Goal: Find specific page/section: Find specific page/section

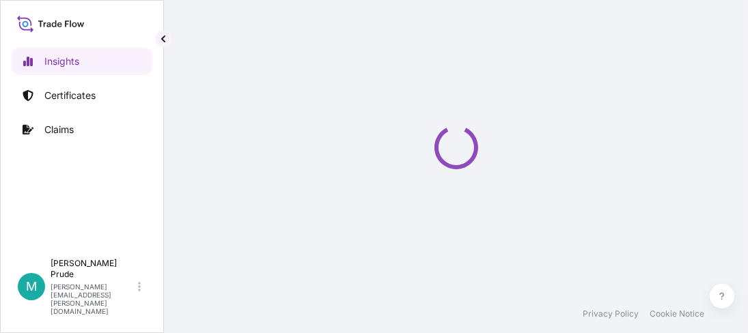
select select "2025"
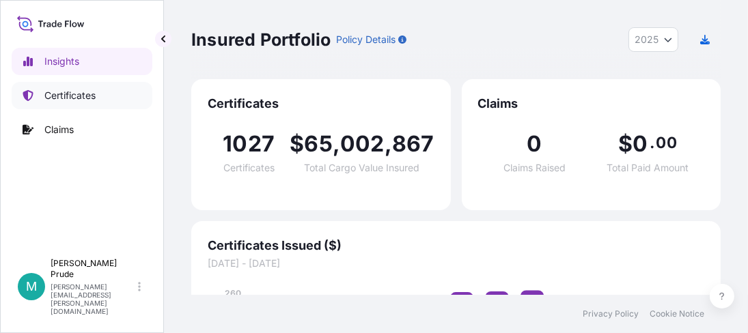
click at [111, 92] on link "Certificates" at bounding box center [82, 95] width 141 height 27
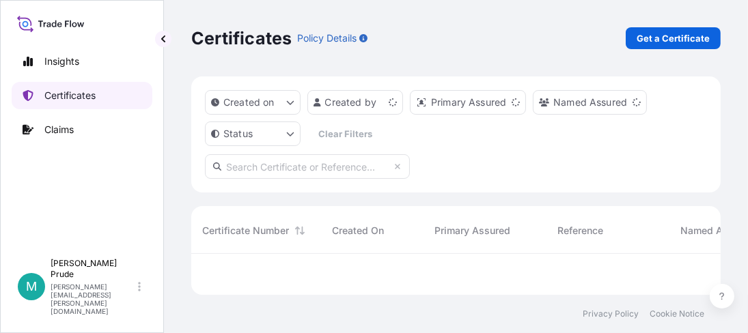
scroll to position [37, 519]
